Goal: Task Accomplishment & Management: Use online tool/utility

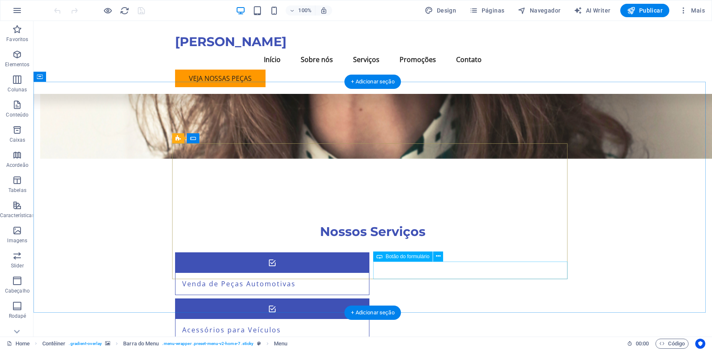
scroll to position [712, 0]
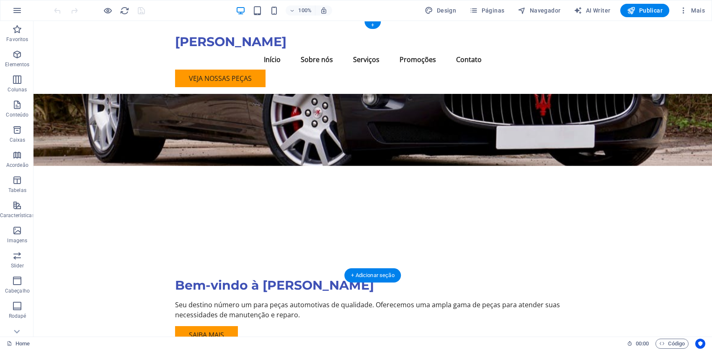
scroll to position [0, 0]
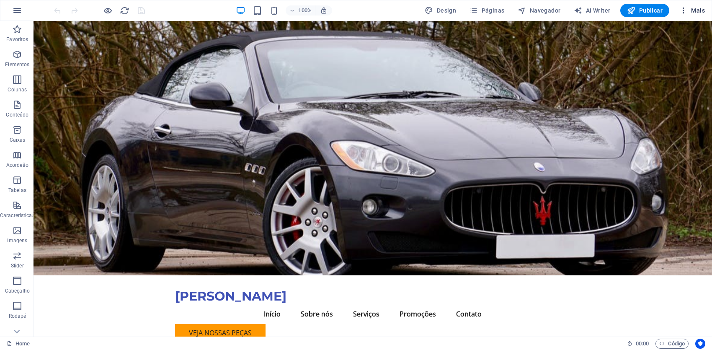
click at [698, 11] on span "Mais" at bounding box center [693, 10] width 26 height 8
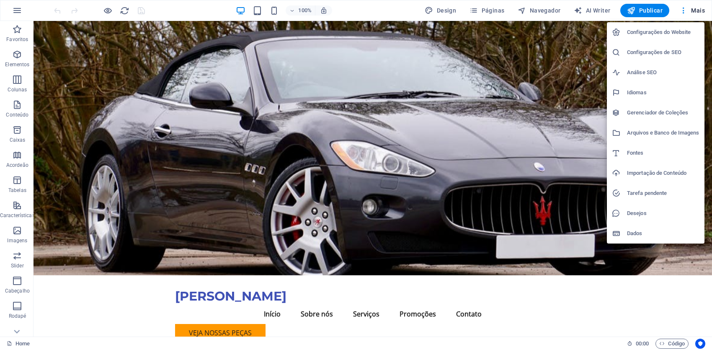
click at [88, 170] on div at bounding box center [356, 175] width 712 height 350
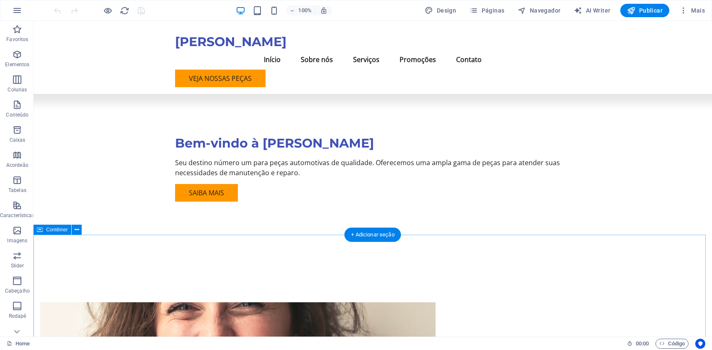
scroll to position [335, 0]
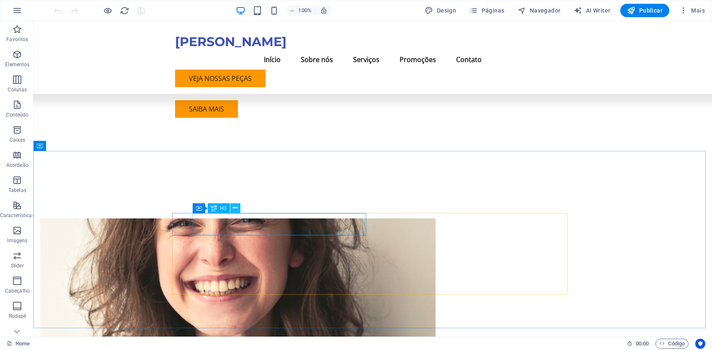
click at [234, 208] on icon at bounding box center [235, 208] width 5 height 9
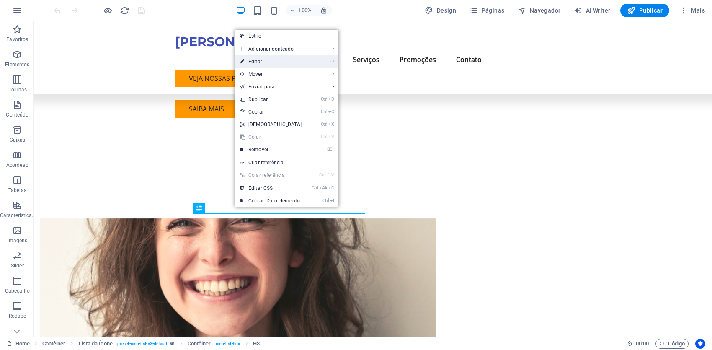
click at [284, 65] on link "⏎ Editar" at bounding box center [271, 61] width 72 height 13
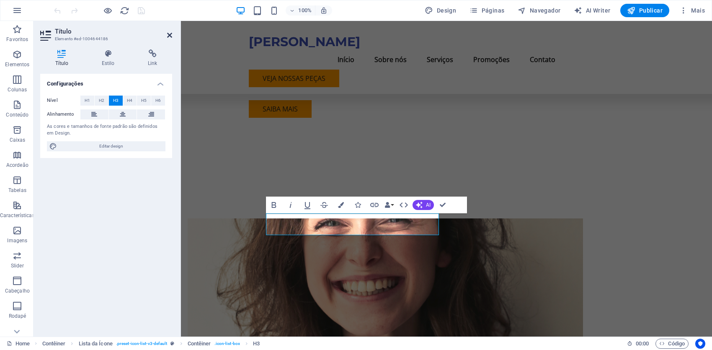
click at [168, 36] on icon at bounding box center [169, 35] width 5 height 7
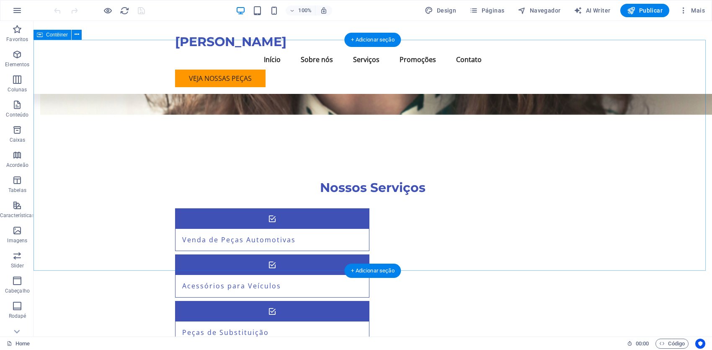
scroll to position [712, 0]
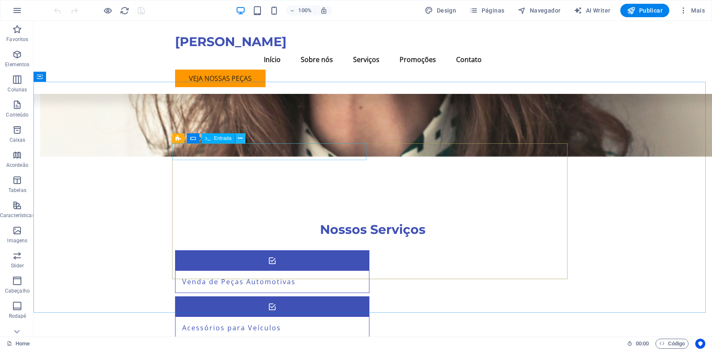
click at [242, 137] on icon at bounding box center [240, 138] width 5 height 9
click at [240, 139] on icon at bounding box center [240, 138] width 5 height 9
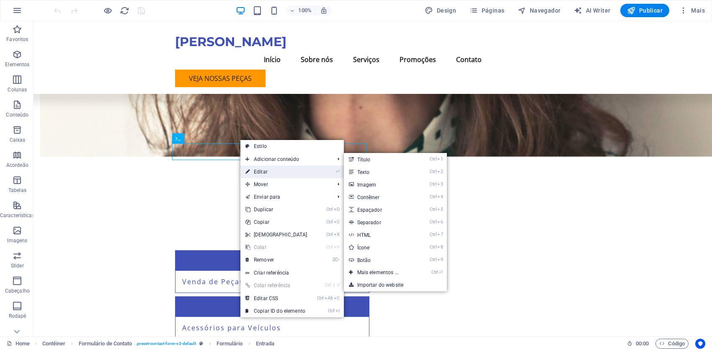
click at [264, 173] on link "⏎ Editar" at bounding box center [277, 172] width 72 height 13
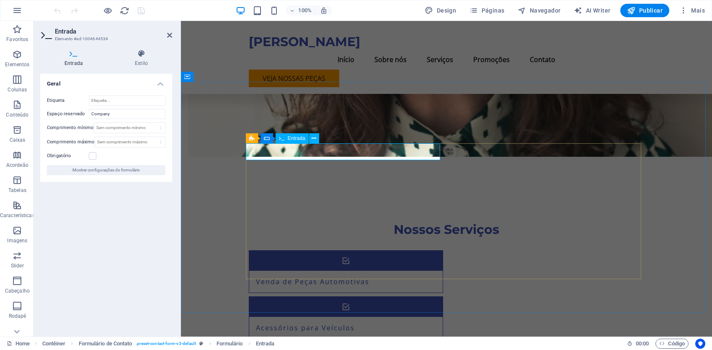
drag, startPoint x: 289, startPoint y: 153, endPoint x: 255, endPoint y: 153, distance: 33.9
type input "Empresa"
click at [315, 136] on icon at bounding box center [314, 138] width 5 height 9
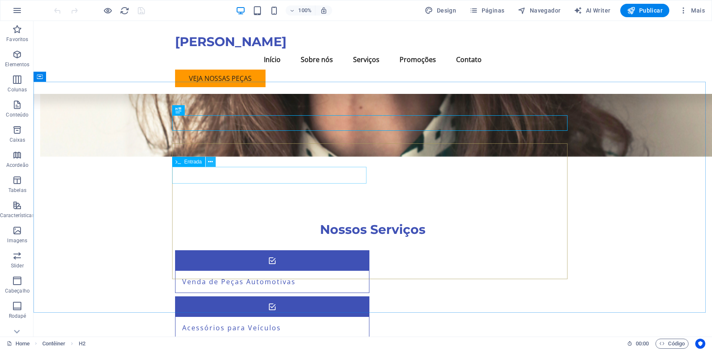
click at [211, 163] on icon at bounding box center [210, 162] width 5 height 9
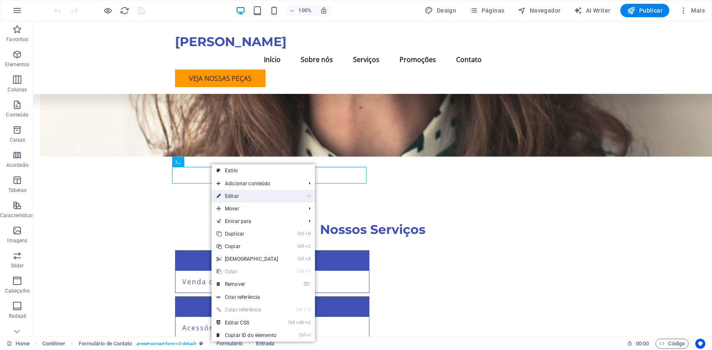
click at [242, 197] on link "⏎ Editar" at bounding box center [248, 196] width 72 height 13
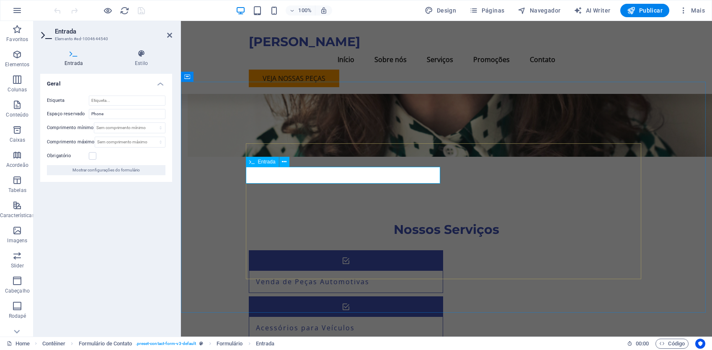
type input "Telefone"
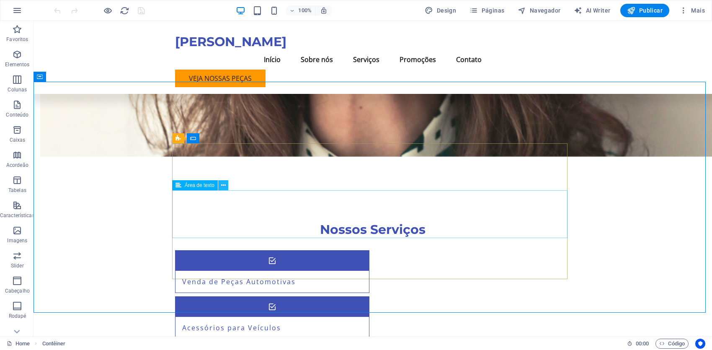
click at [222, 188] on icon at bounding box center [223, 185] width 5 height 9
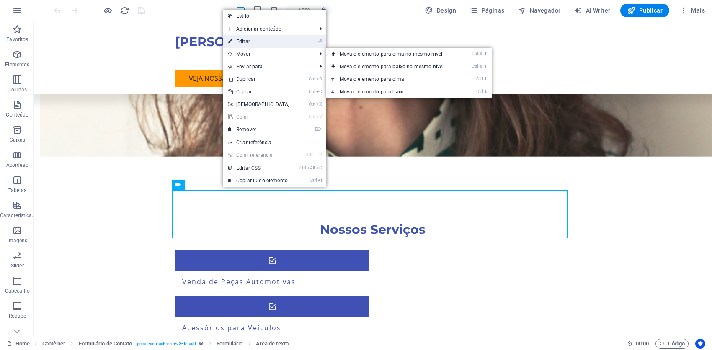
click at [246, 44] on link "⏎ Editar" at bounding box center [259, 41] width 72 height 13
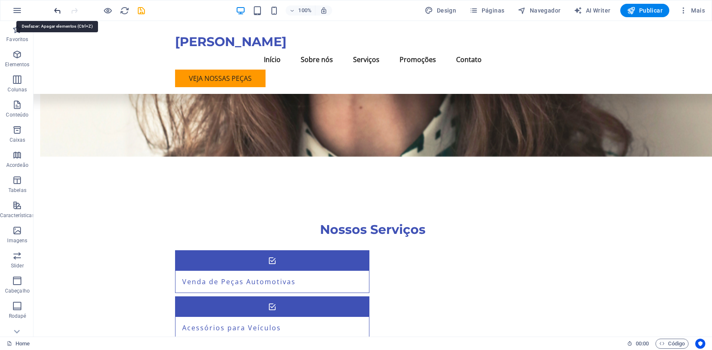
click at [58, 12] on icon "undo" at bounding box center [58, 11] width 10 height 10
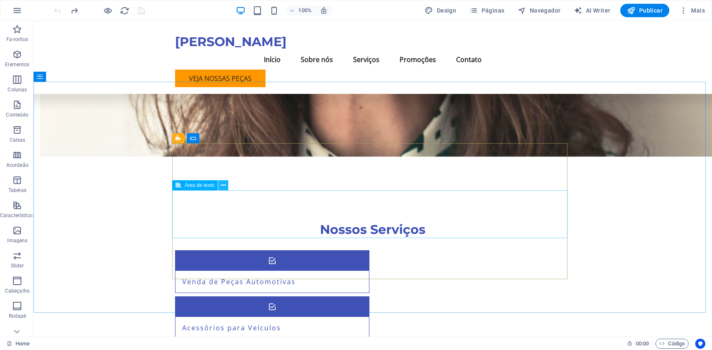
click at [220, 187] on button at bounding box center [223, 185] width 10 height 10
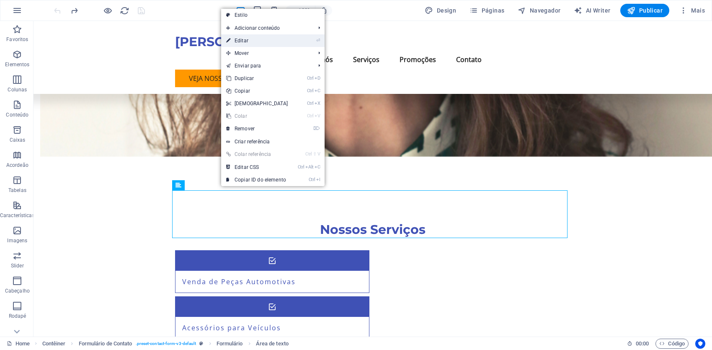
click at [251, 43] on link "⏎ Editar" at bounding box center [257, 40] width 72 height 13
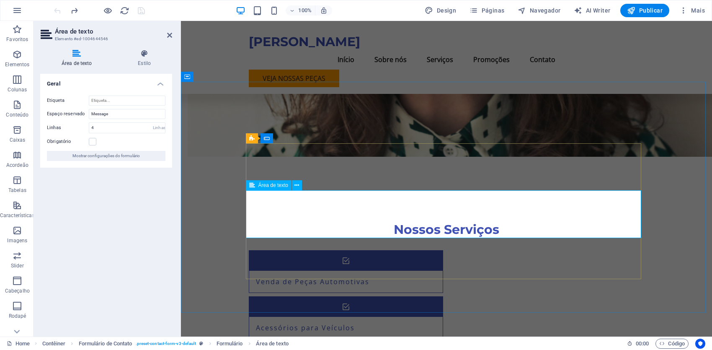
click at [297, 186] on icon at bounding box center [297, 185] width 5 height 9
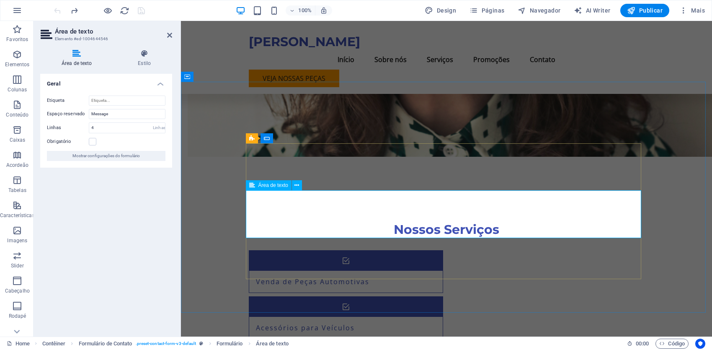
click at [298, 185] on icon at bounding box center [297, 185] width 5 height 9
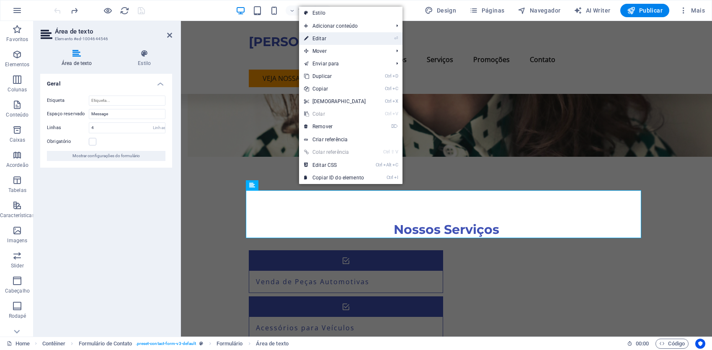
click at [327, 39] on link "⏎ Editar" at bounding box center [335, 38] width 72 height 13
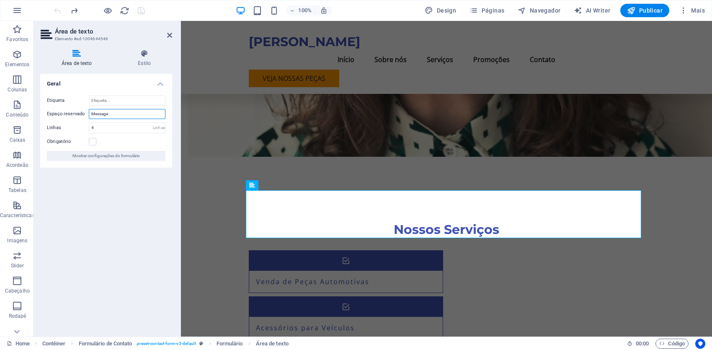
click at [111, 113] on input "Message" at bounding box center [127, 114] width 77 height 10
type input "Mensagen"
click at [170, 34] on icon at bounding box center [169, 35] width 5 height 7
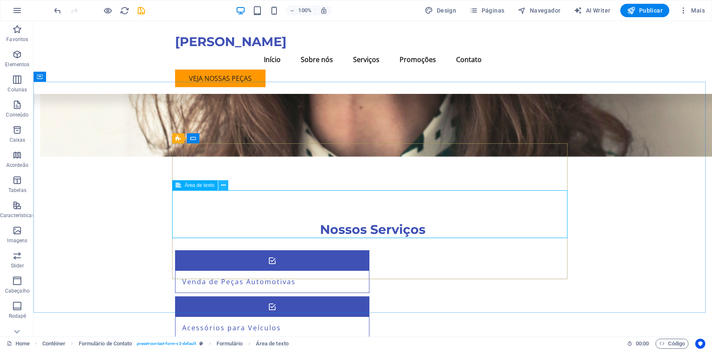
click at [223, 185] on icon at bounding box center [223, 185] width 5 height 9
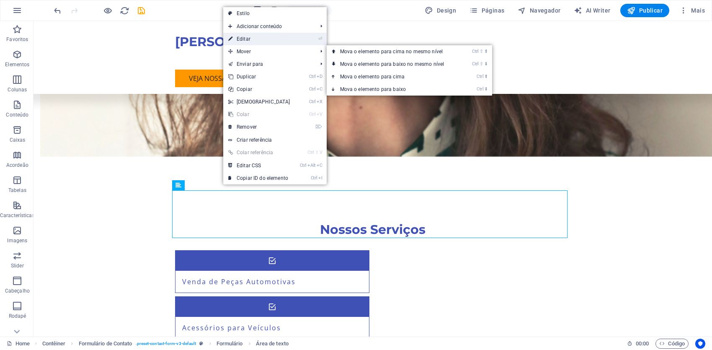
click at [246, 40] on link "⏎ Editar" at bounding box center [259, 39] width 72 height 13
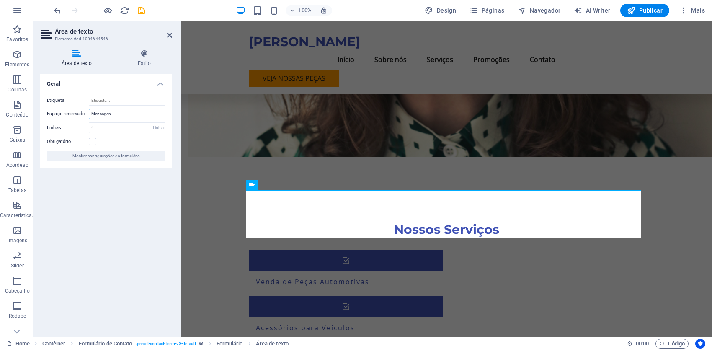
click at [114, 114] on input "Mensagen" at bounding box center [127, 114] width 77 height 10
type input "Mensagem"
drag, startPoint x: 170, startPoint y: 34, endPoint x: 139, endPoint y: 23, distance: 33.3
click at [170, 34] on icon at bounding box center [169, 35] width 5 height 7
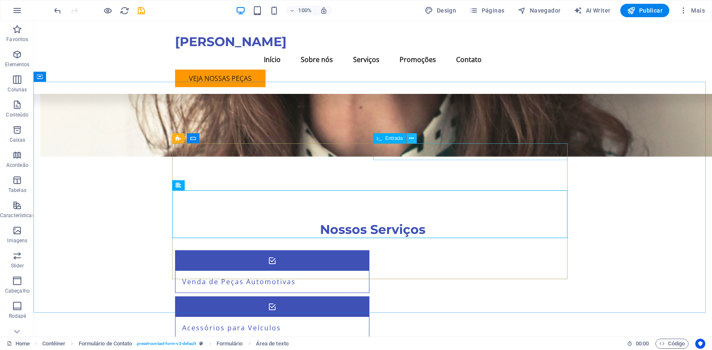
click at [412, 140] on icon at bounding box center [411, 138] width 5 height 9
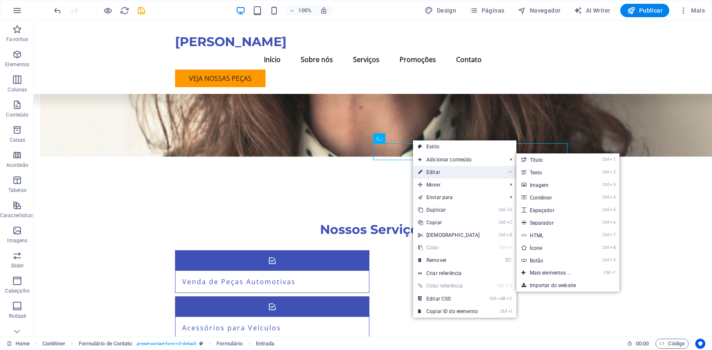
click at [436, 170] on link "⏎ Editar" at bounding box center [449, 172] width 72 height 13
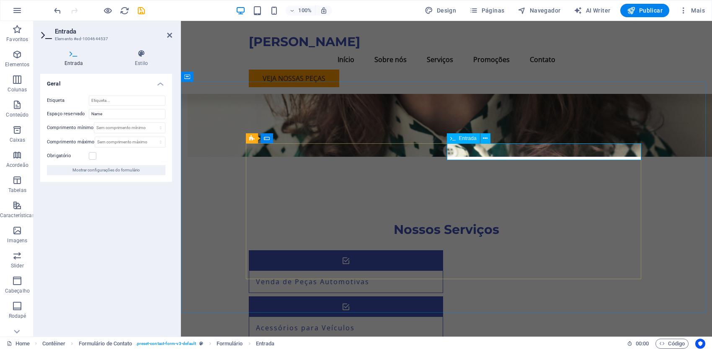
click at [114, 115] on input "Name" at bounding box center [127, 114] width 77 height 10
type input "Nome"
click at [171, 33] on icon at bounding box center [169, 35] width 5 height 7
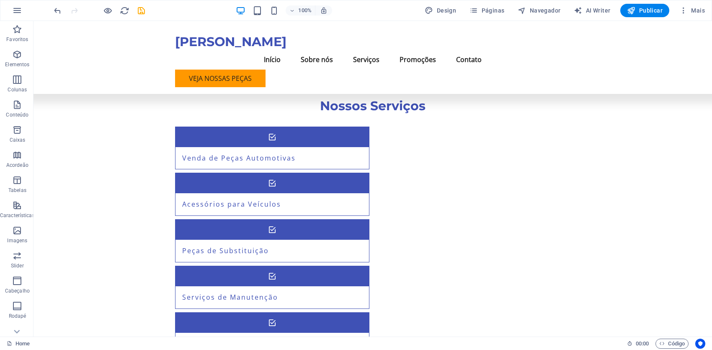
scroll to position [852, 0]
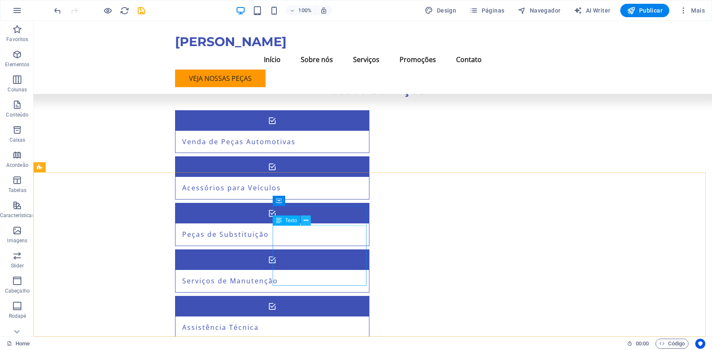
click at [306, 223] on icon at bounding box center [306, 220] width 5 height 9
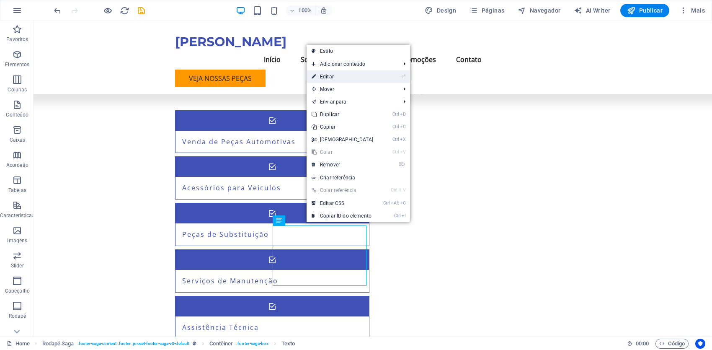
click at [335, 77] on link "⏎ Editar" at bounding box center [343, 76] width 72 height 13
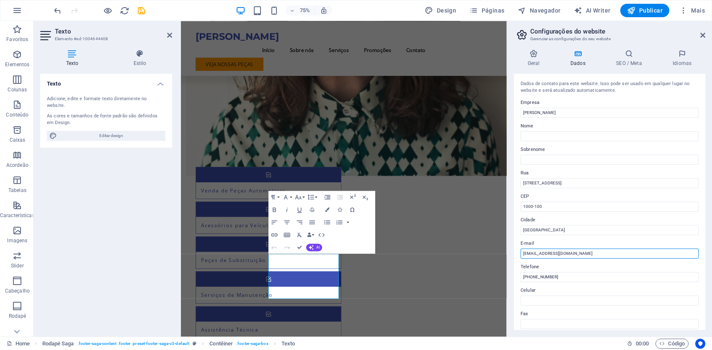
click at [579, 253] on input "[EMAIL_ADDRESS][DOMAIN_NAME]" at bounding box center [610, 254] width 178 height 10
drag, startPoint x: 531, startPoint y: 254, endPoint x: 522, endPoint y: 254, distance: 8.4
click at [522, 254] on input "[EMAIL_ADDRESS][DOMAIN_NAME]" at bounding box center [610, 254] width 178 height 10
click at [575, 254] on input "[EMAIL_ADDRESS][DOMAIN_NAME]" at bounding box center [610, 254] width 178 height 10
type input "[EMAIL_ADDRESS][DOMAIN_NAME]"
